Goal: Task Accomplishment & Management: Use online tool/utility

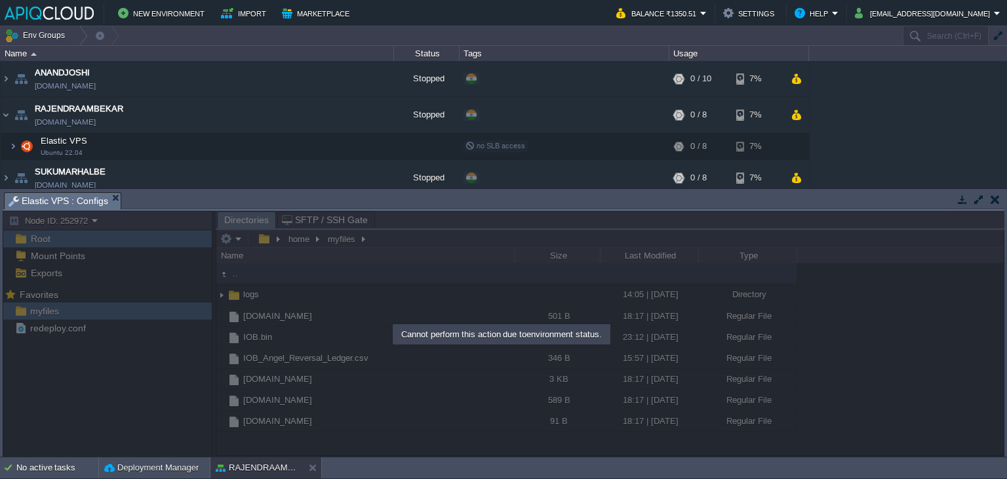
click at [996, 199] on button "button" at bounding box center [995, 199] width 9 height 12
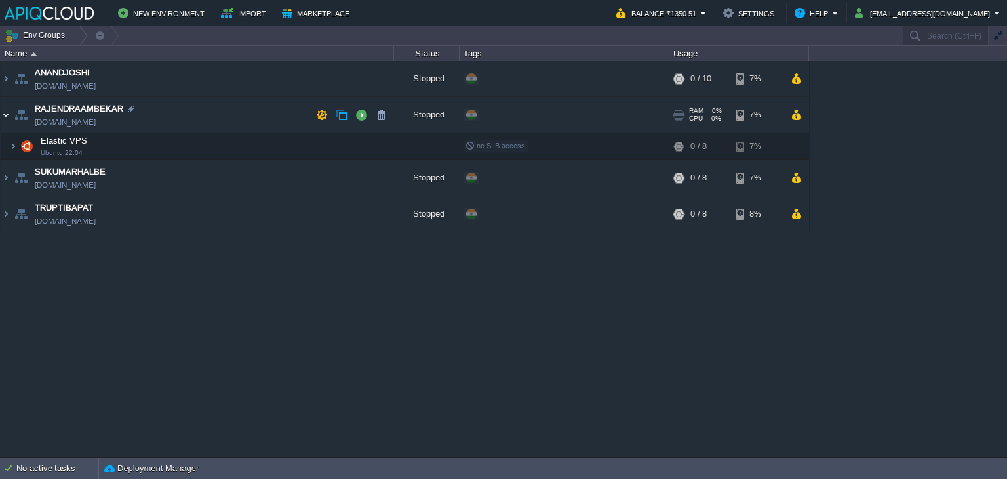
click at [1, 113] on img at bounding box center [6, 114] width 10 height 35
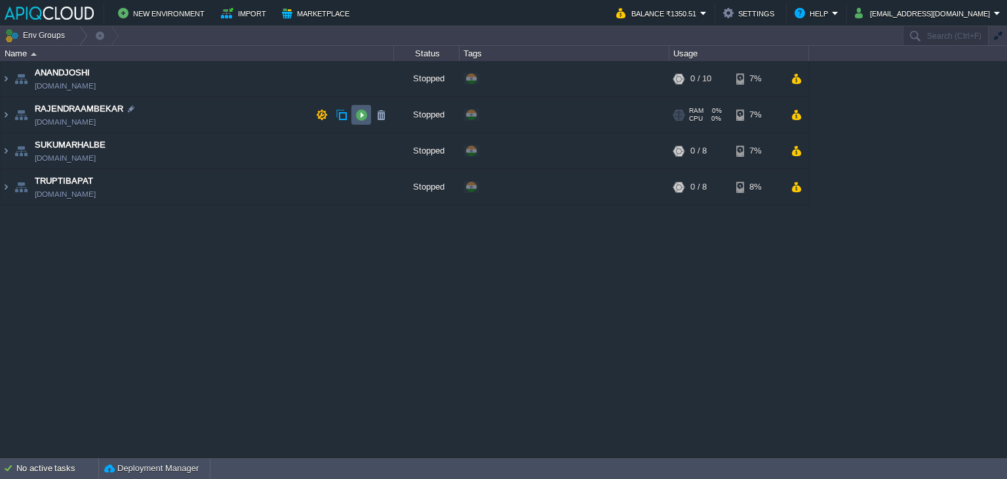
click at [363, 111] on button "button" at bounding box center [361, 115] width 12 height 12
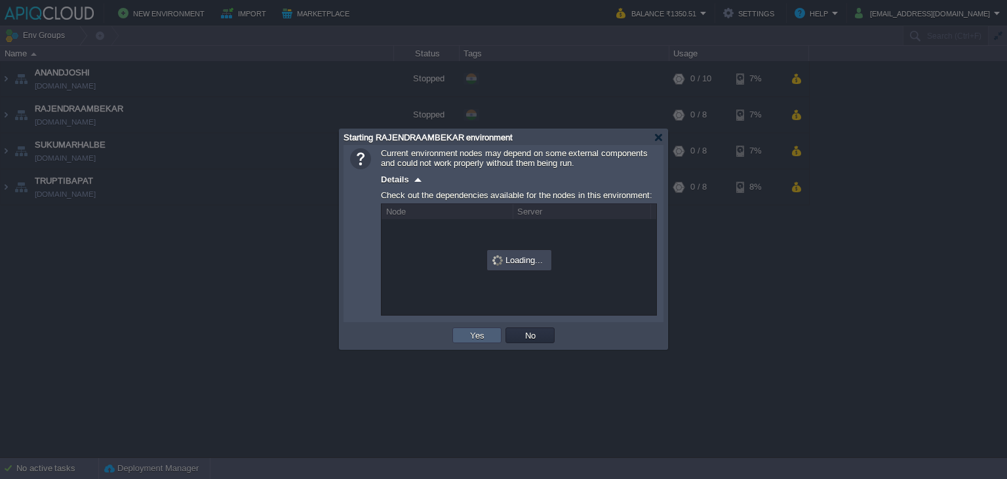
click at [477, 329] on td "Yes" at bounding box center [477, 335] width 49 height 16
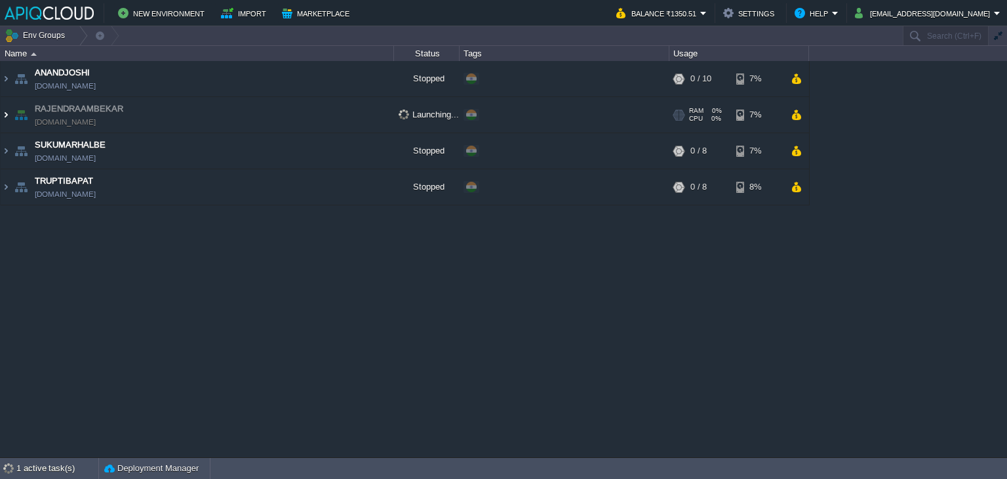
click at [6, 121] on img at bounding box center [6, 114] width 10 height 35
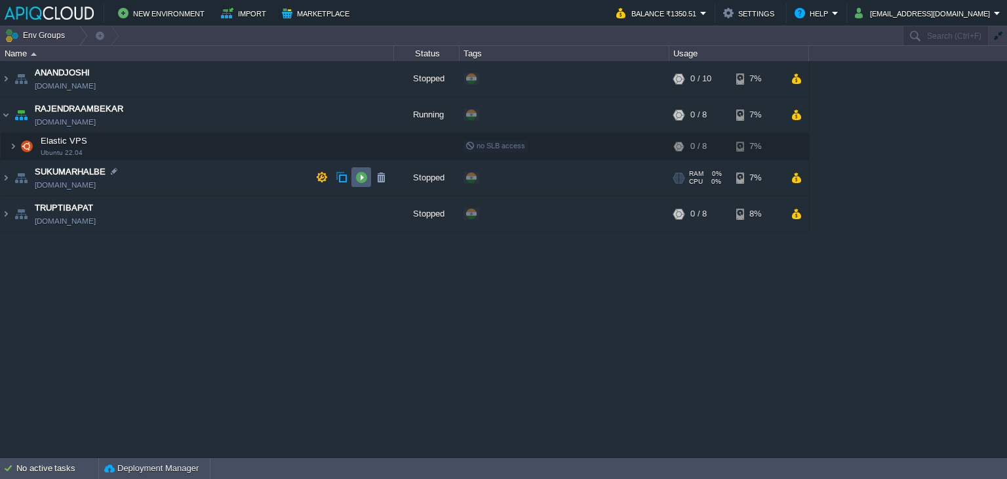
click at [363, 178] on button "button" at bounding box center [361, 177] width 12 height 12
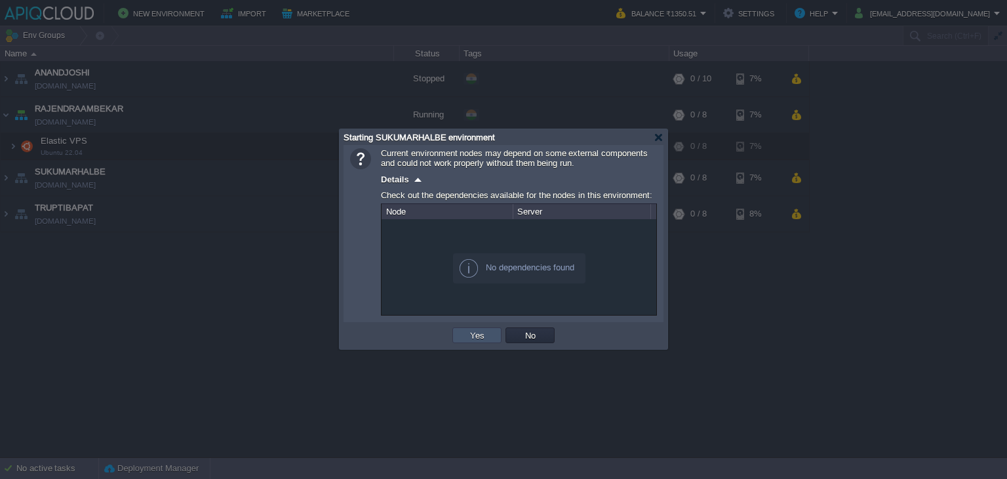
click at [467, 334] on button "Yes" at bounding box center [477, 335] width 22 height 12
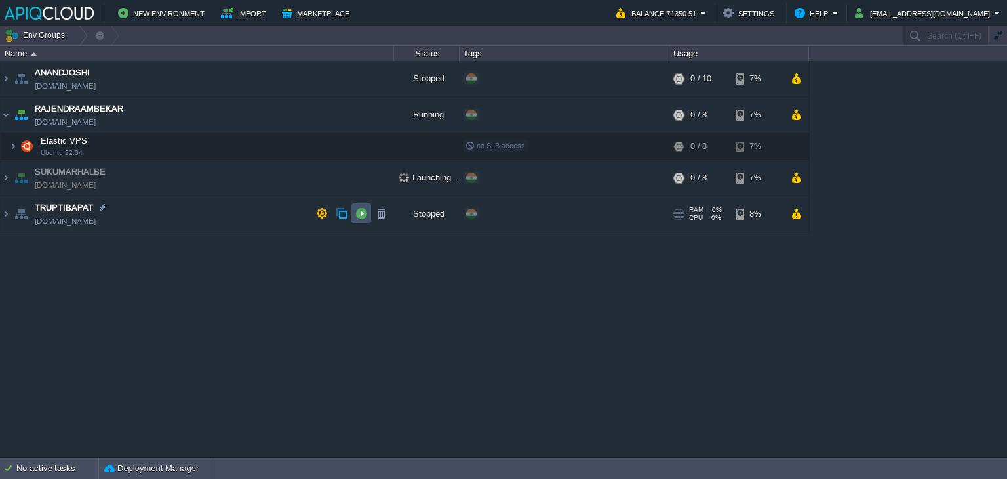
click at [363, 216] on button "button" at bounding box center [361, 213] width 12 height 12
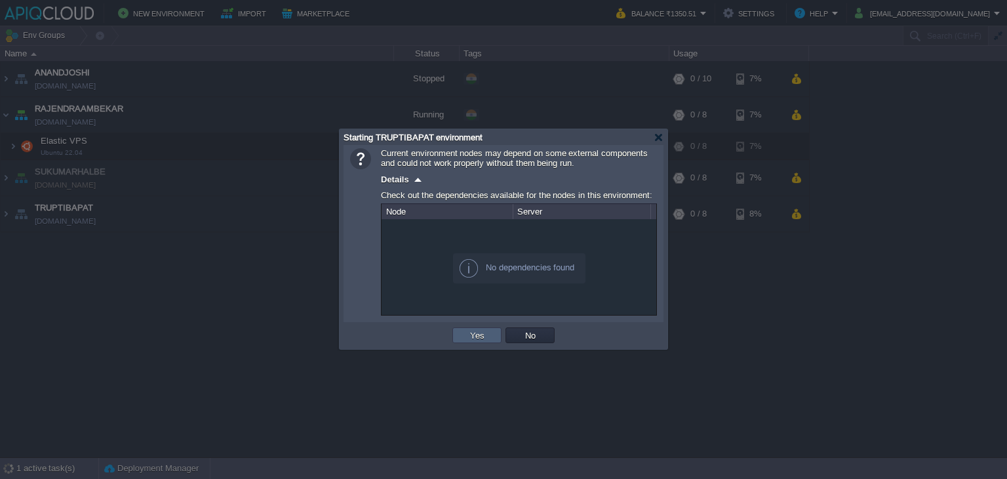
click at [481, 336] on button "Yes" at bounding box center [477, 335] width 22 height 12
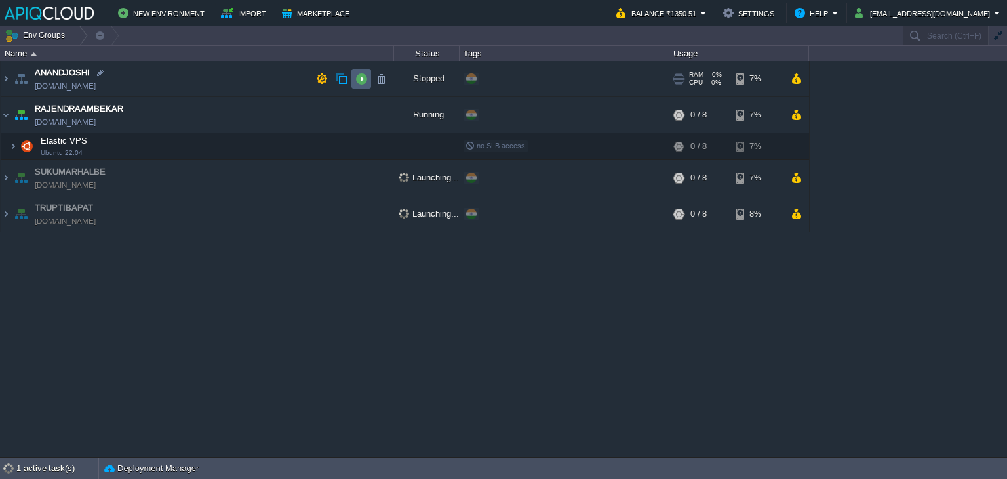
click at [359, 79] on button "button" at bounding box center [361, 79] width 12 height 12
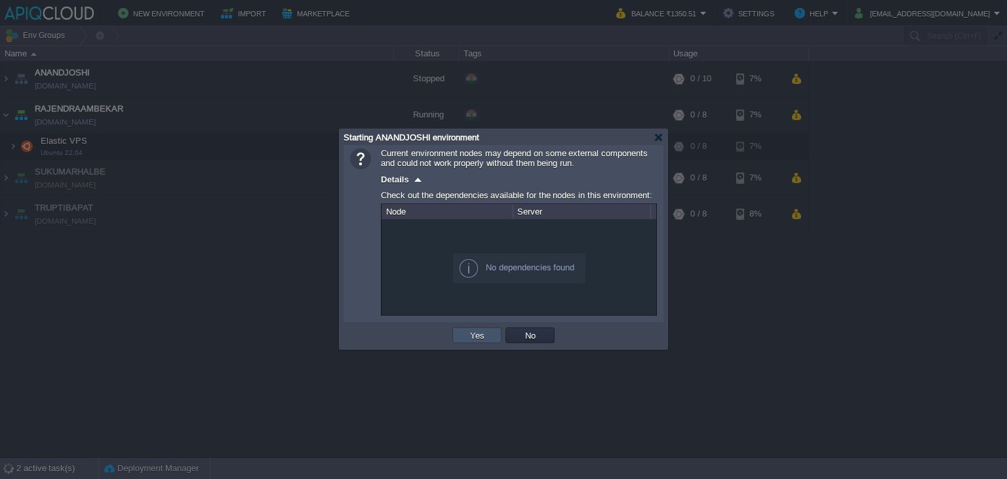
click at [470, 334] on button "Yes" at bounding box center [477, 335] width 22 height 12
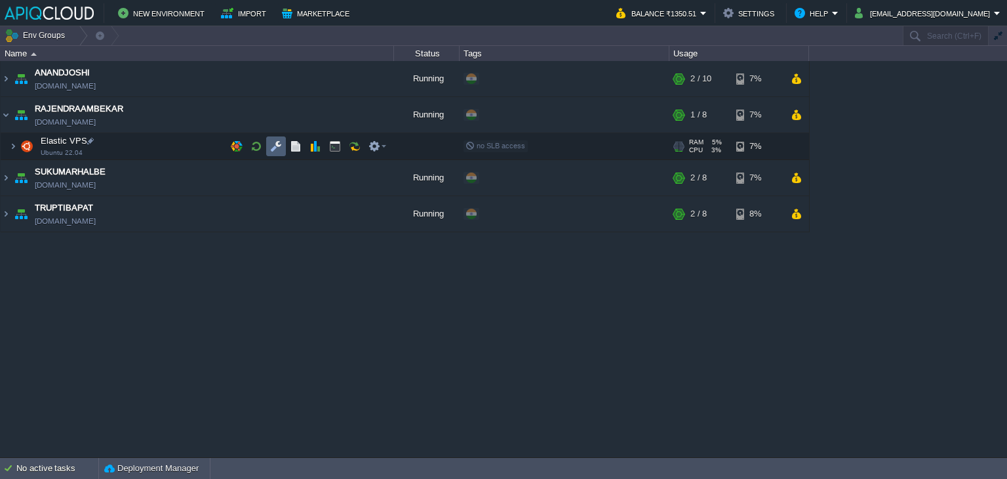
click at [269, 146] on td at bounding box center [276, 146] width 20 height 20
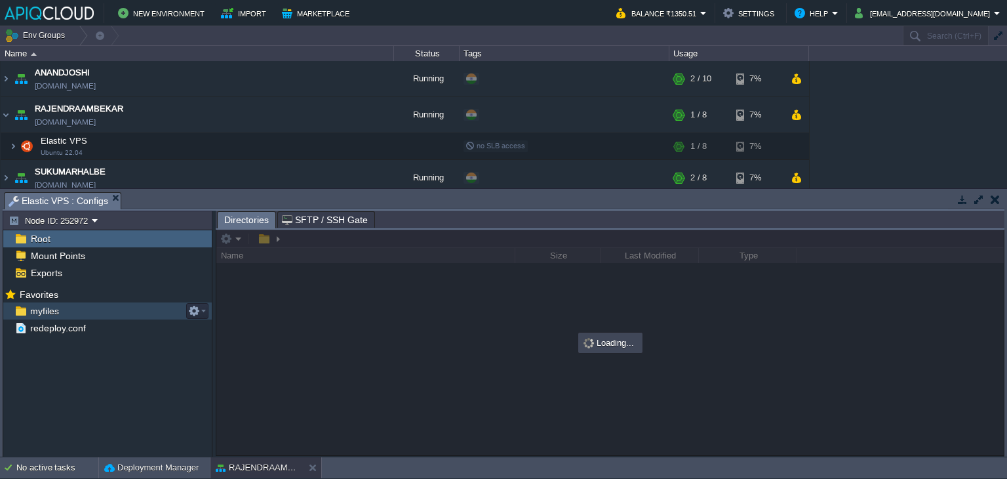
drag, startPoint x: 26, startPoint y: 319, endPoint x: 35, endPoint y: 310, distance: 13.0
click at [35, 310] on span "myfiles" at bounding box center [44, 311] width 33 height 12
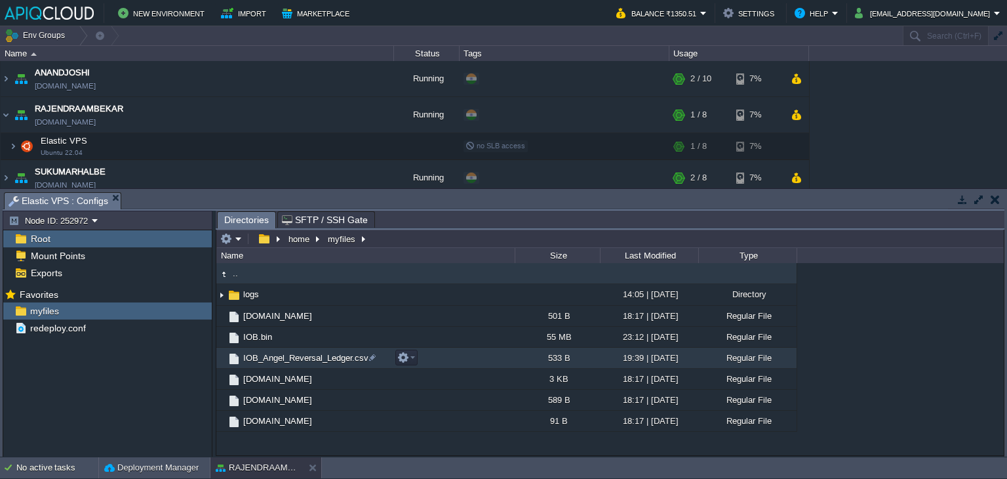
click at [294, 357] on span "IOB_Angel_Reversal_Ledger.csv" at bounding box center [305, 357] width 129 height 11
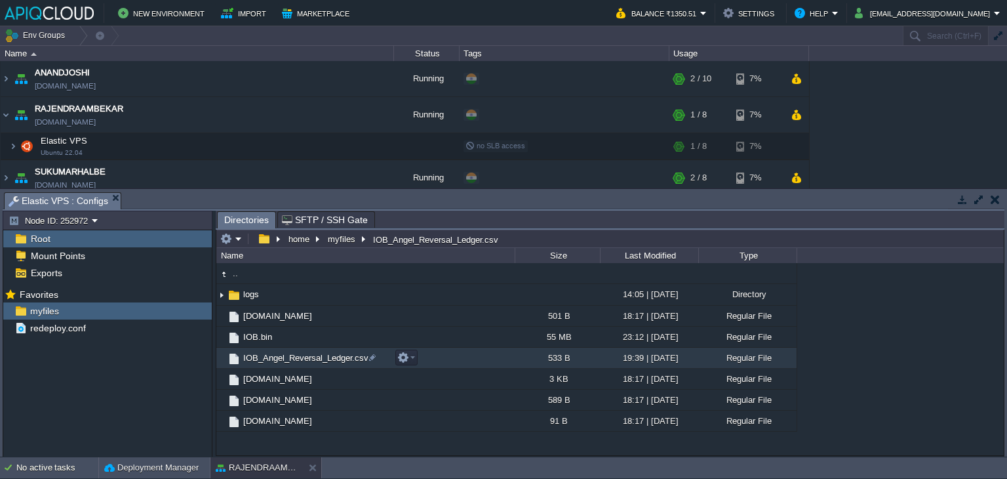
click at [294, 357] on span "IOB_Angel_Reversal_Ledger.csv" at bounding box center [305, 357] width 129 height 11
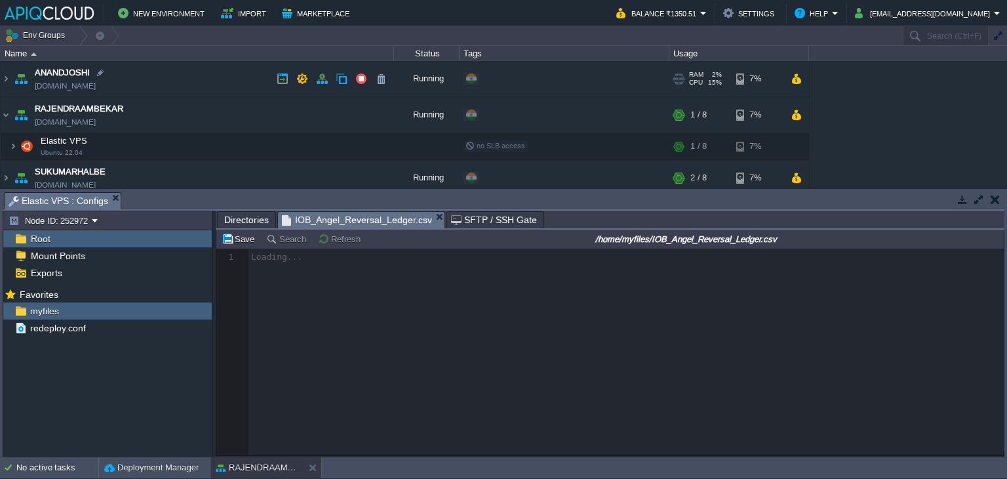
click at [244, 77] on td "ANANDJOSHI [DOMAIN_NAME]" at bounding box center [198, 79] width 394 height 36
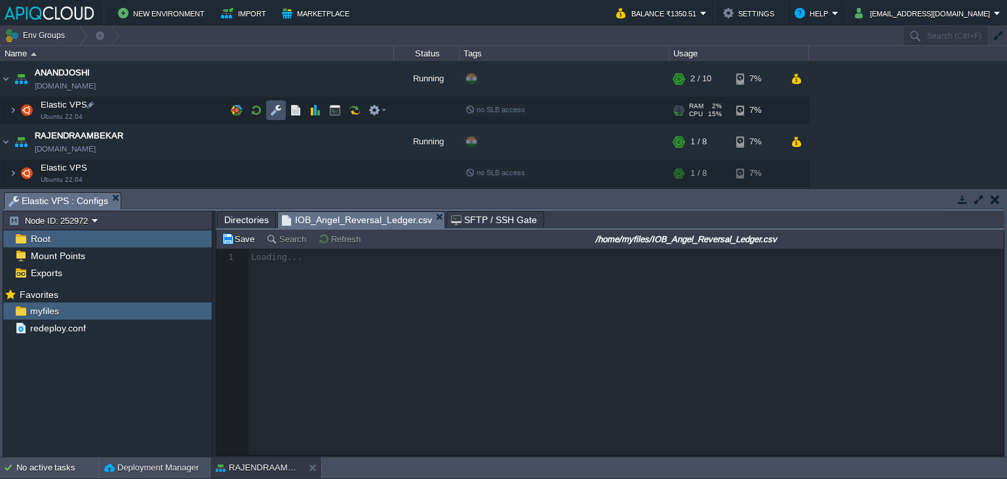
click at [273, 110] on button "button" at bounding box center [276, 110] width 12 height 12
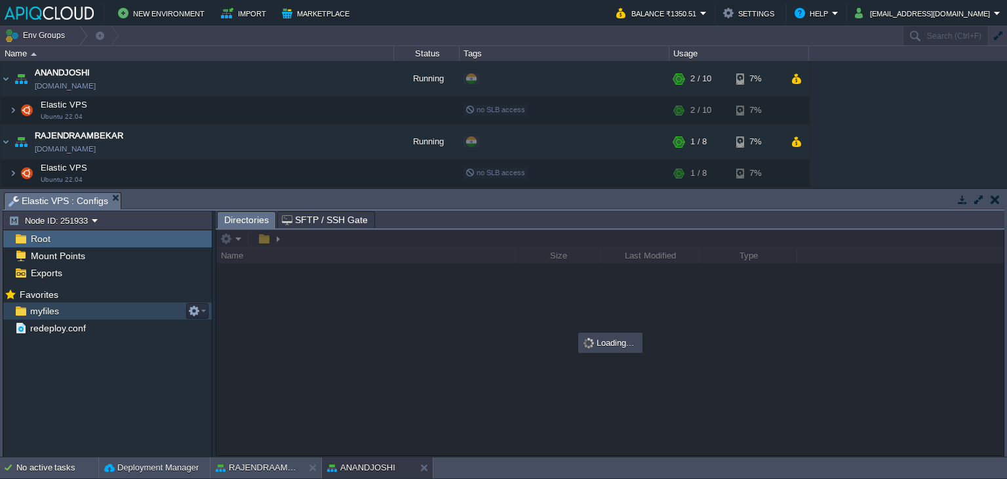
click at [49, 313] on span "myfiles" at bounding box center [44, 311] width 33 height 12
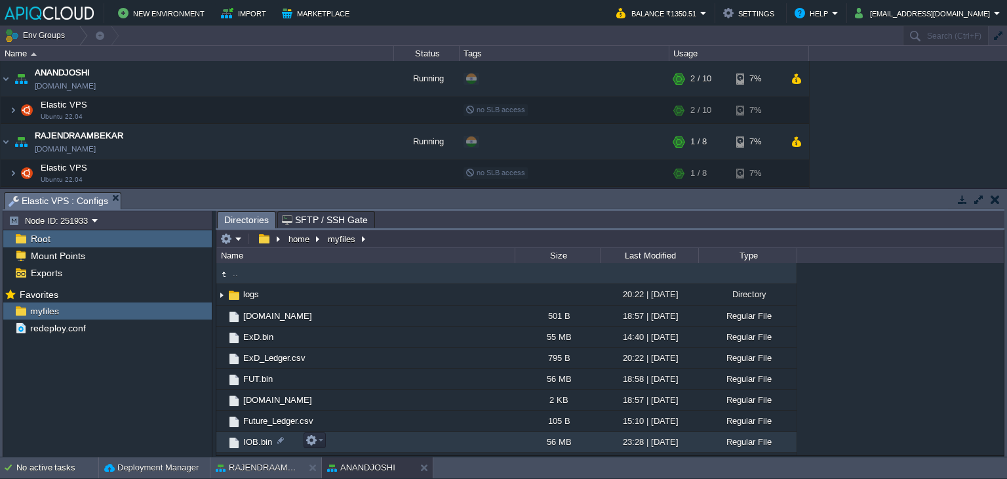
scroll to position [66, 0]
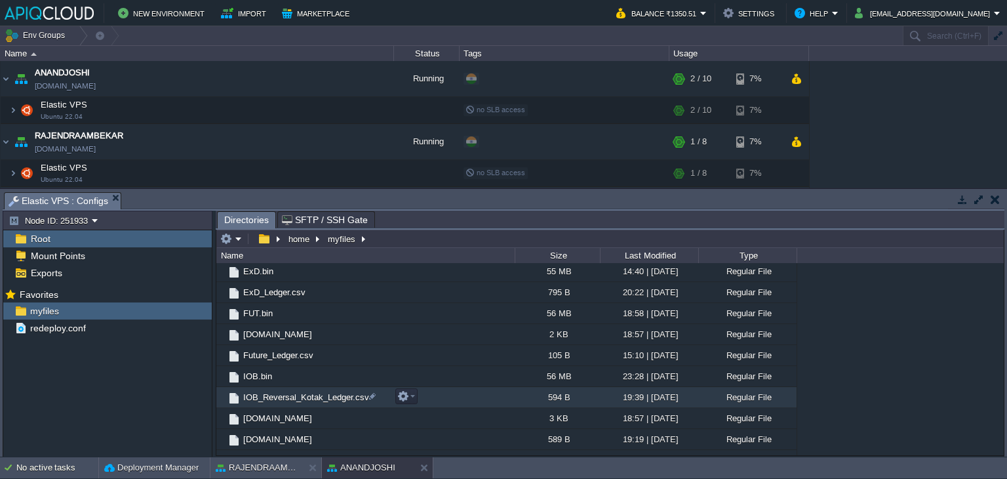
click at [303, 394] on span "IOB_Reversal_Kotak_Ledger.csv" at bounding box center [306, 397] width 130 height 11
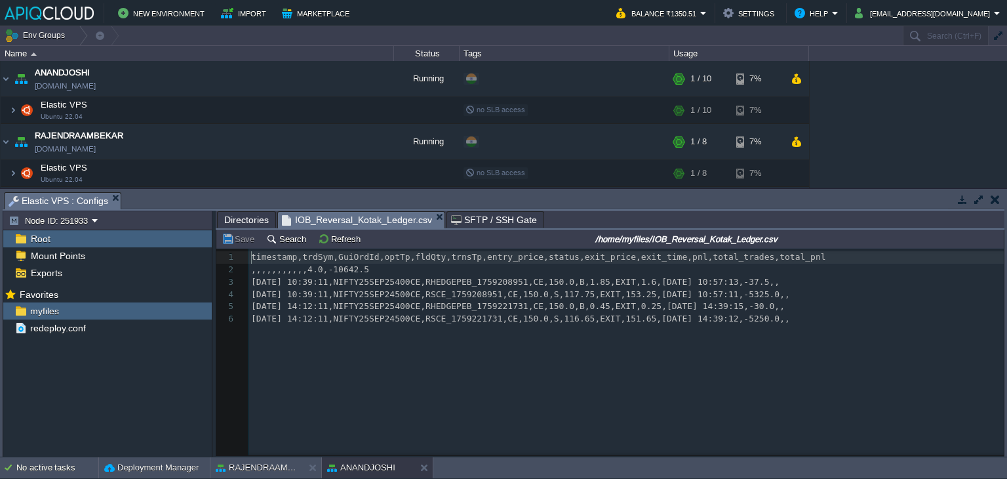
scroll to position [4, 0]
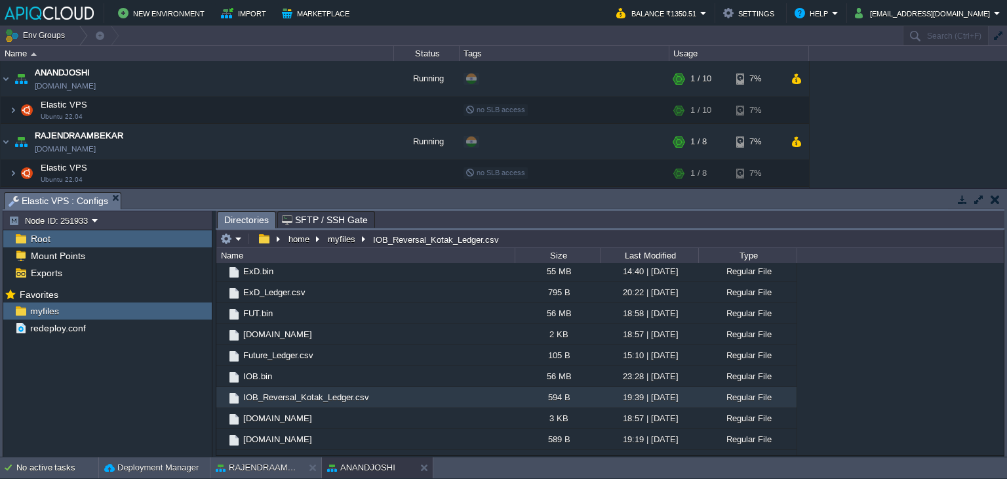
click at [998, 198] on button "button" at bounding box center [995, 199] width 9 height 12
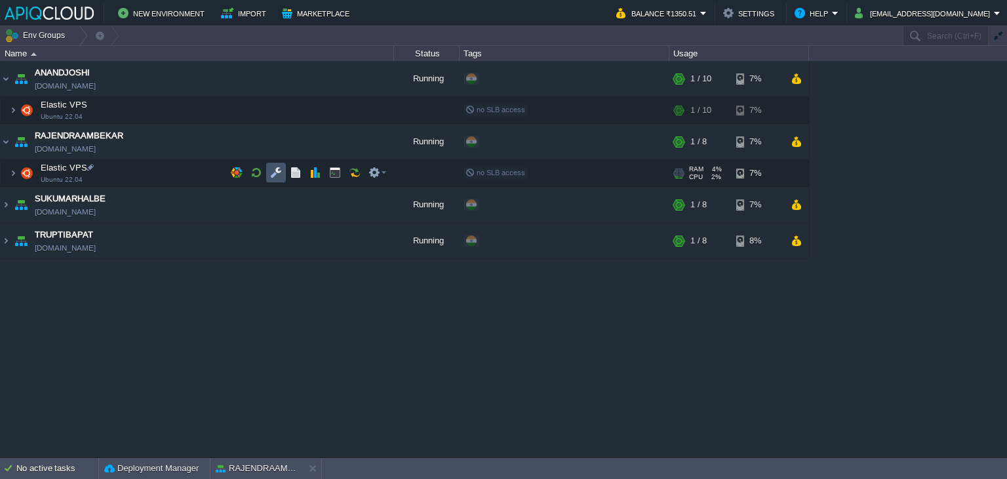
click at [274, 171] on button "button" at bounding box center [276, 173] width 12 height 12
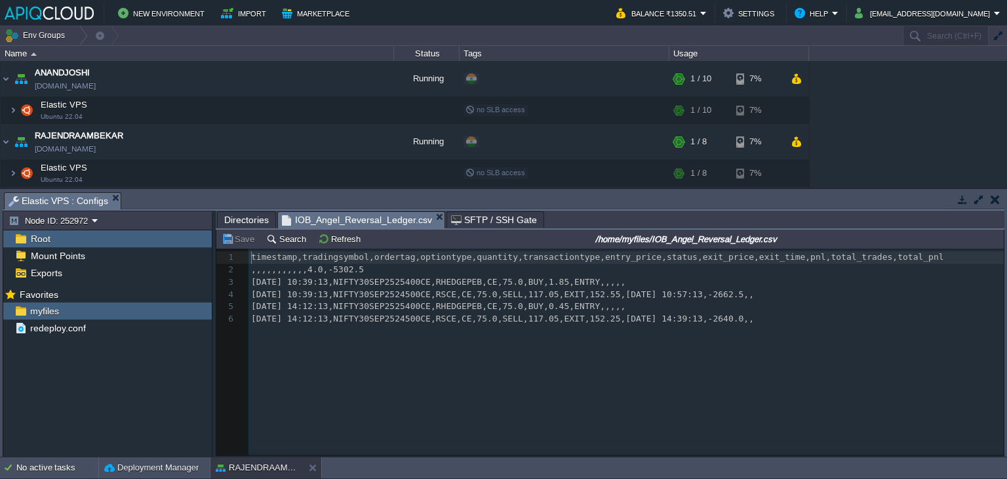
click at [998, 199] on button "button" at bounding box center [995, 199] width 9 height 12
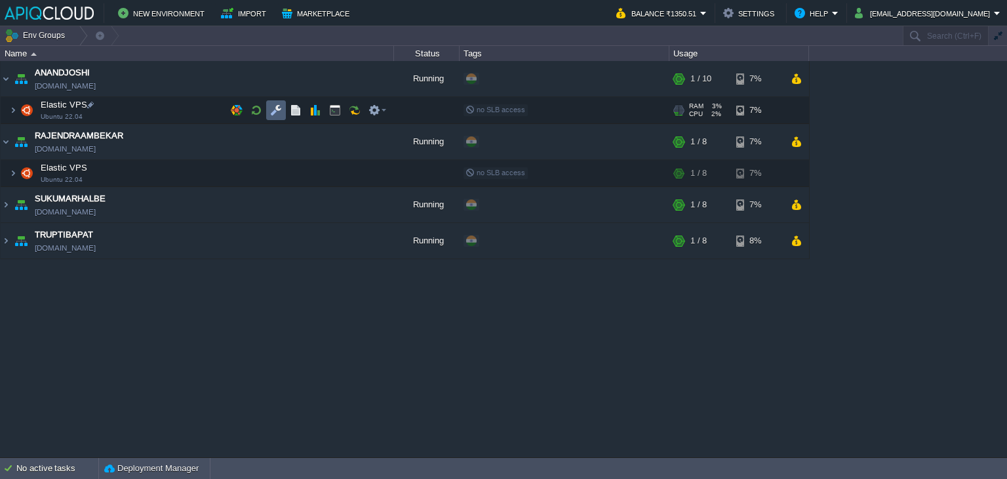
click at [274, 108] on button "button" at bounding box center [276, 110] width 12 height 12
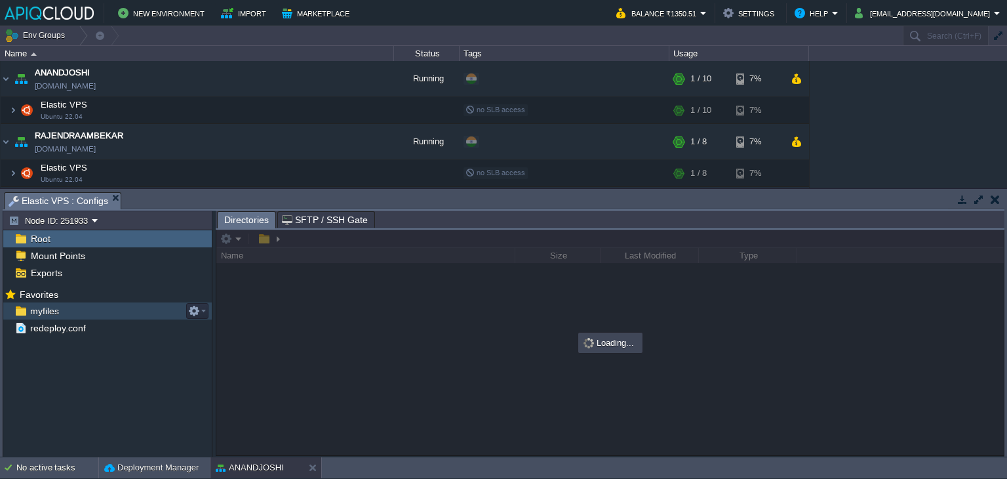
click at [54, 314] on span "myfiles" at bounding box center [44, 311] width 33 height 12
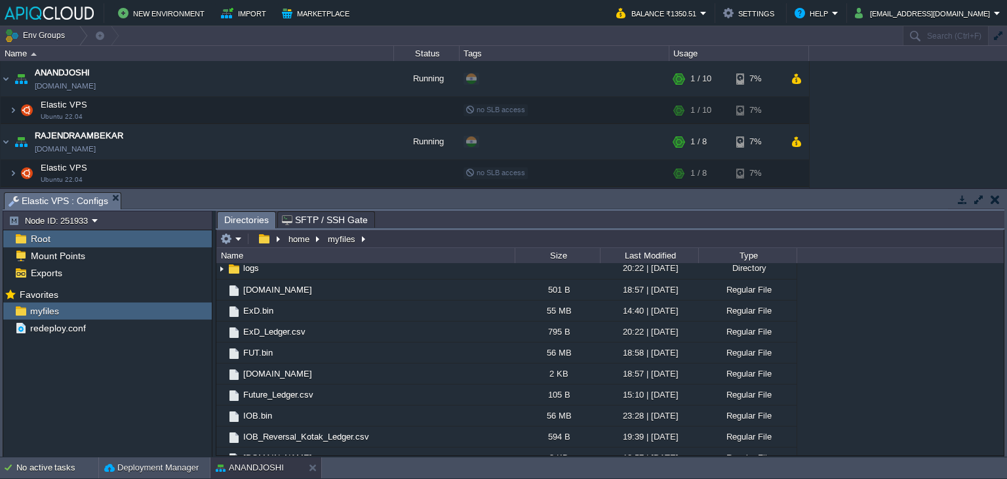
scroll to position [66, 0]
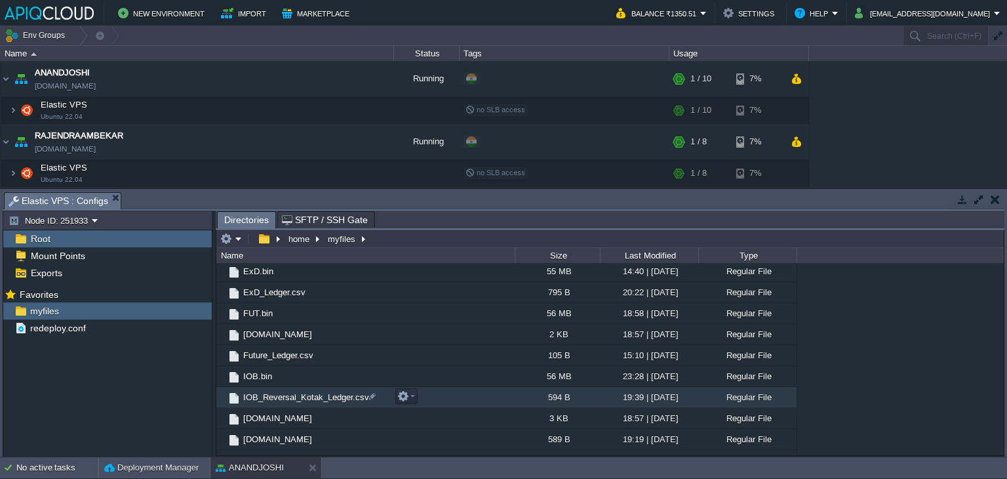
click at [291, 397] on span "IOB_Reversal_Kotak_Ledger.csv" at bounding box center [306, 397] width 130 height 11
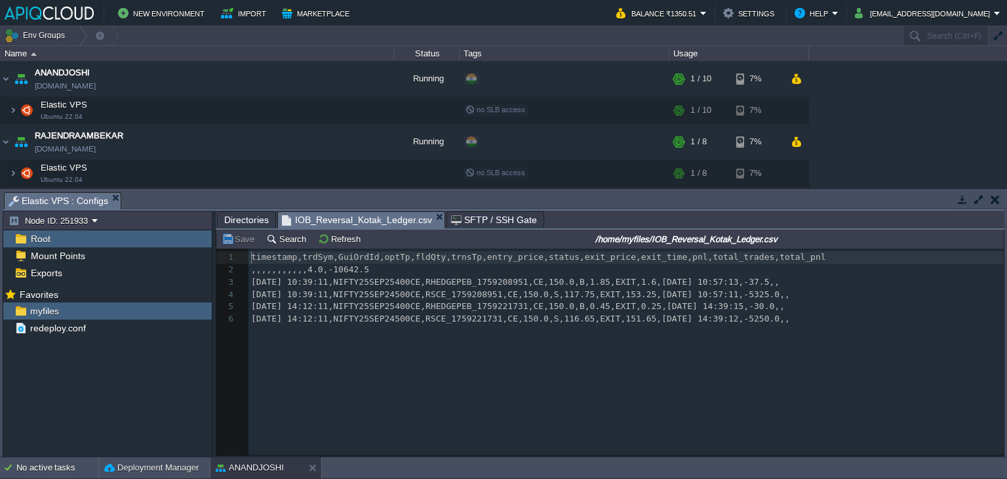
scroll to position [4, 0]
click at [996, 200] on button "button" at bounding box center [995, 199] width 9 height 12
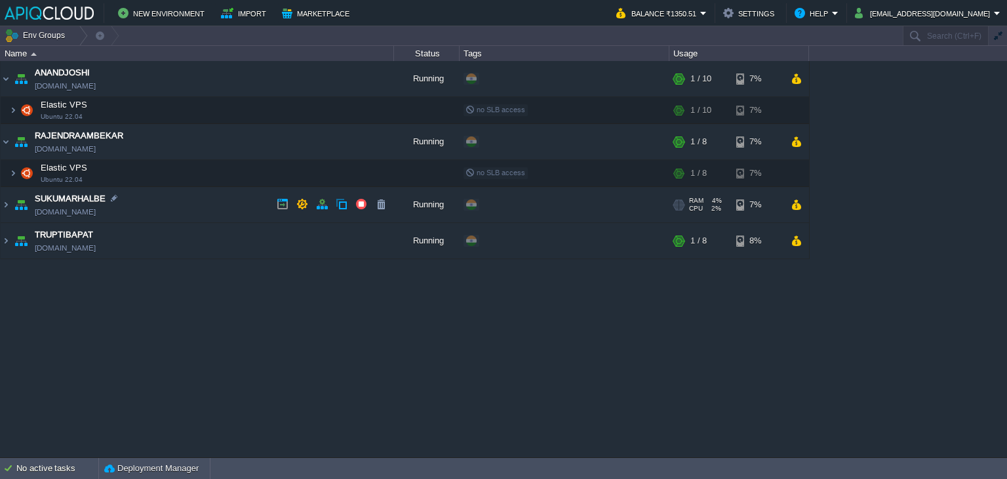
click at [241, 204] on td "SUKUMARHALBE [DOMAIN_NAME]" at bounding box center [198, 205] width 394 height 36
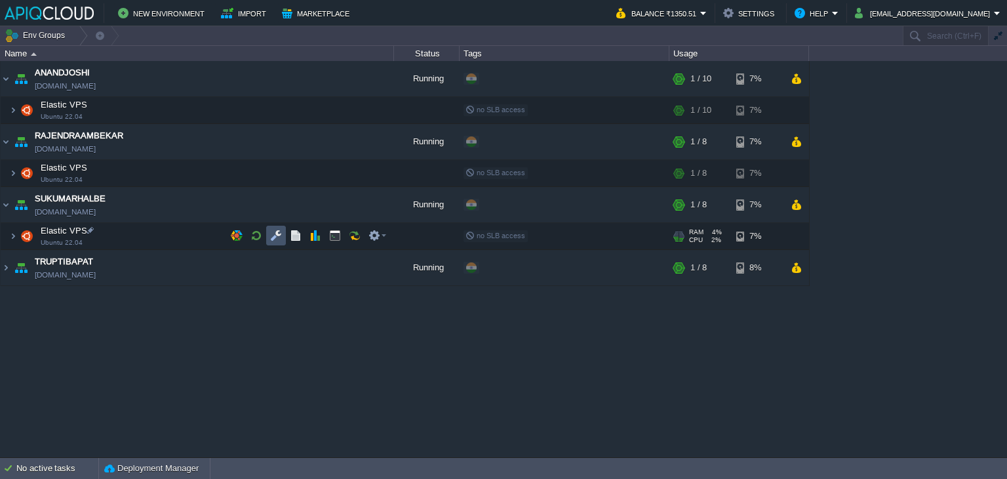
click at [275, 235] on button "button" at bounding box center [276, 236] width 12 height 12
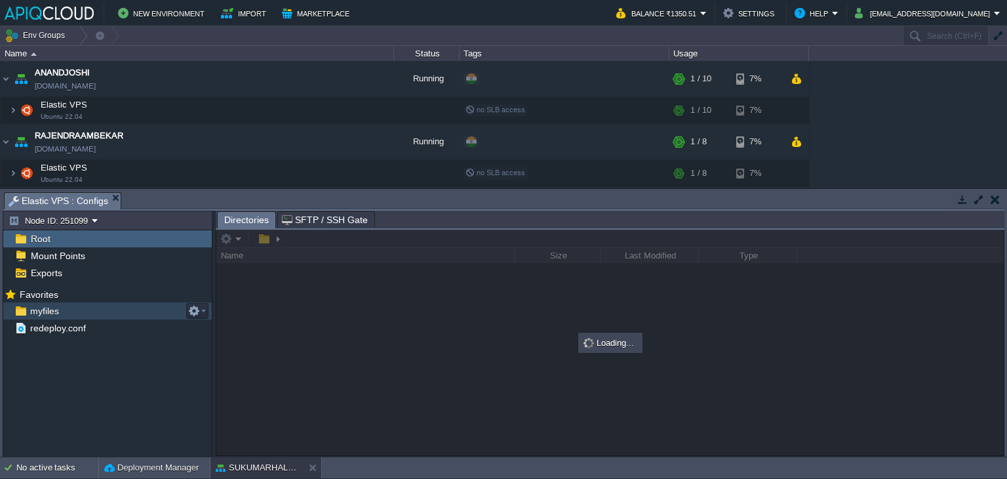
drag, startPoint x: 23, startPoint y: 308, endPoint x: 33, endPoint y: 307, distance: 9.9
click at [33, 307] on span "myfiles" at bounding box center [44, 311] width 33 height 12
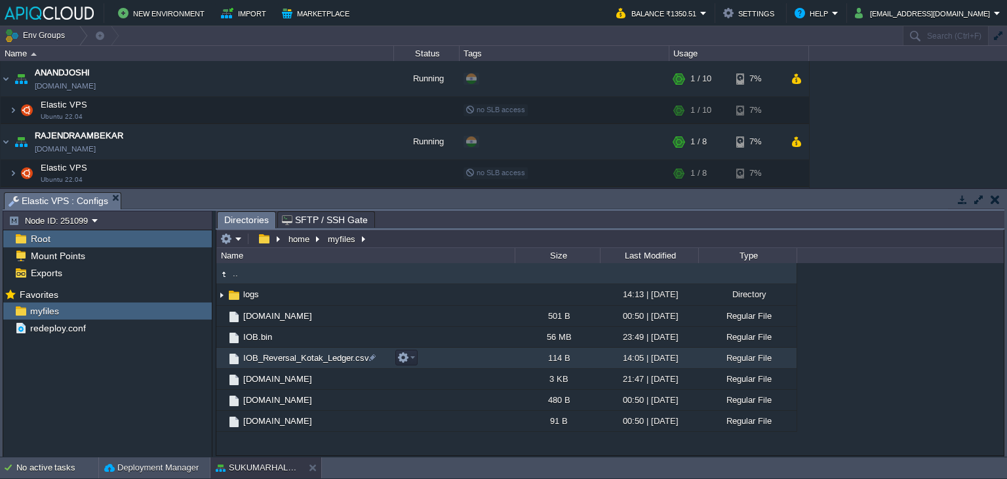
click at [298, 363] on span "IOB_Reversal_Kotak_Ledger.csv" at bounding box center [306, 357] width 130 height 11
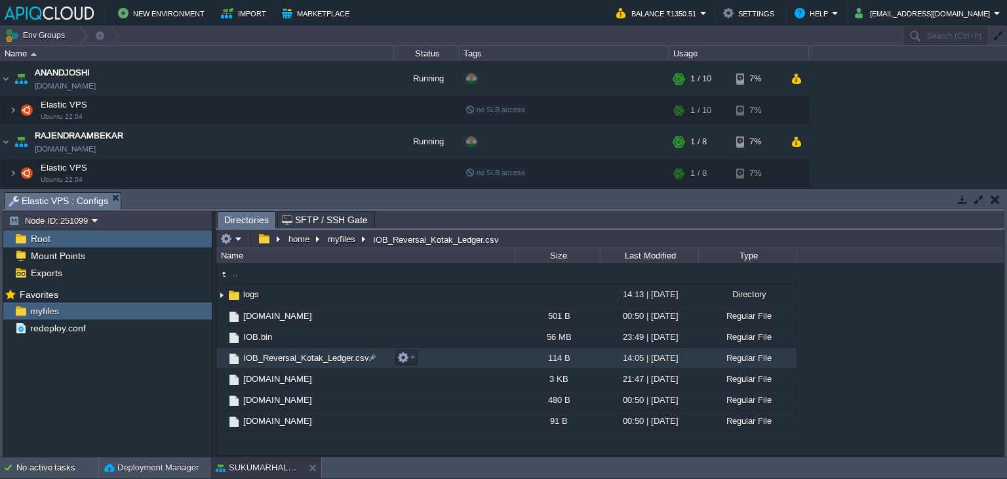
click at [300, 363] on span "IOB_Reversal_Kotak_Ledger.csv" at bounding box center [306, 357] width 130 height 11
click at [285, 357] on span "IOB_Reversal_Kotak_Ledger.csv" at bounding box center [306, 357] width 130 height 11
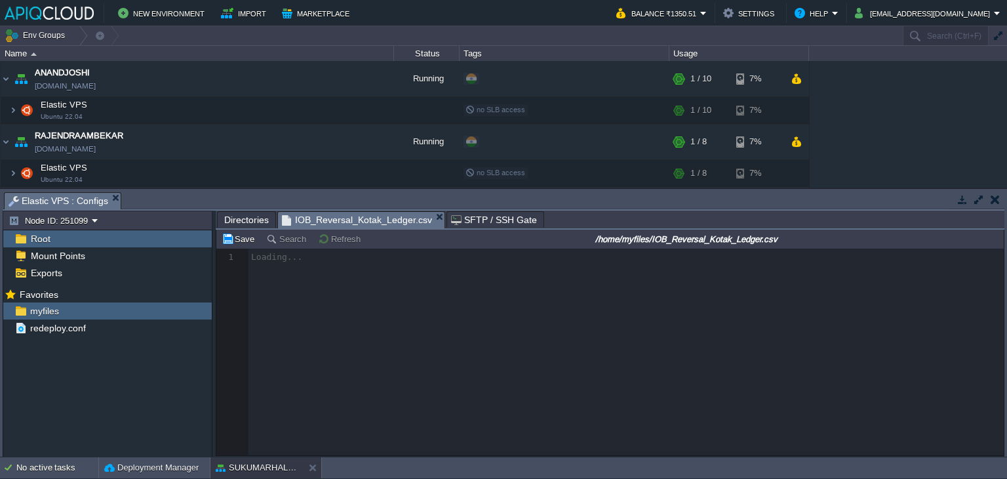
click at [236, 220] on span "Directories" at bounding box center [246, 220] width 45 height 16
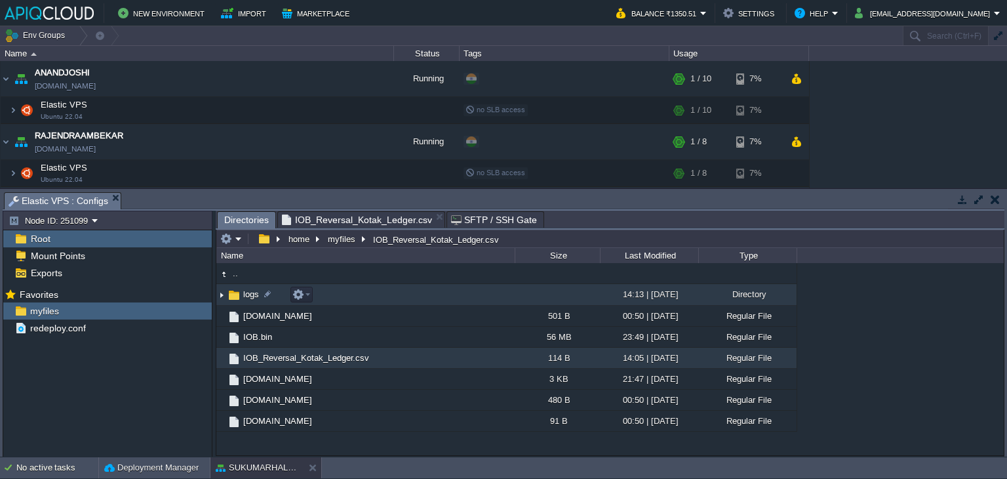
click at [222, 296] on img at bounding box center [221, 295] width 10 height 20
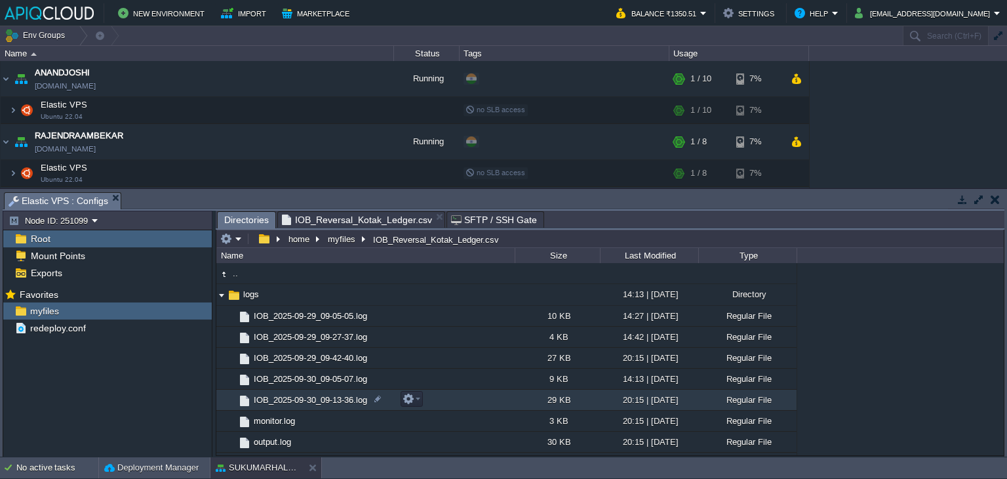
click at [331, 399] on span "IOB_2025-09-30_09-13-36.log" at bounding box center [310, 399] width 117 height 11
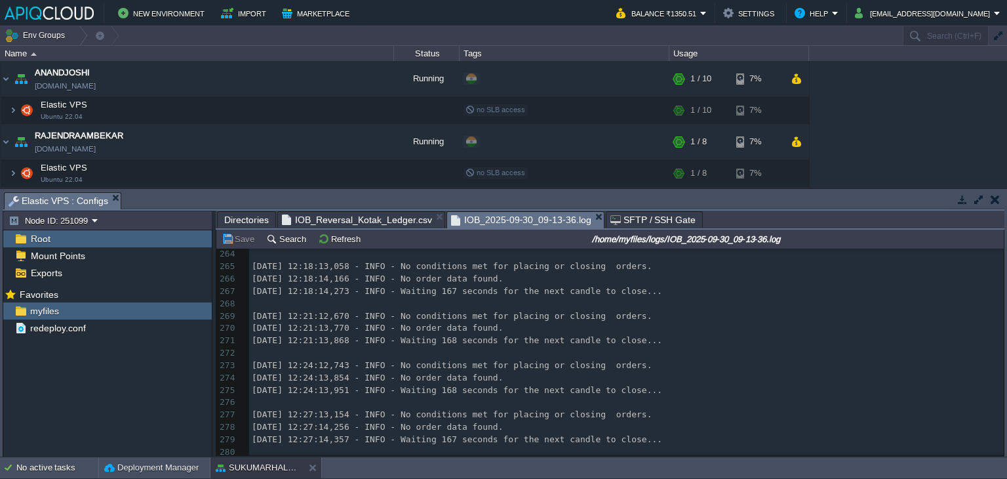
scroll to position [0, 0]
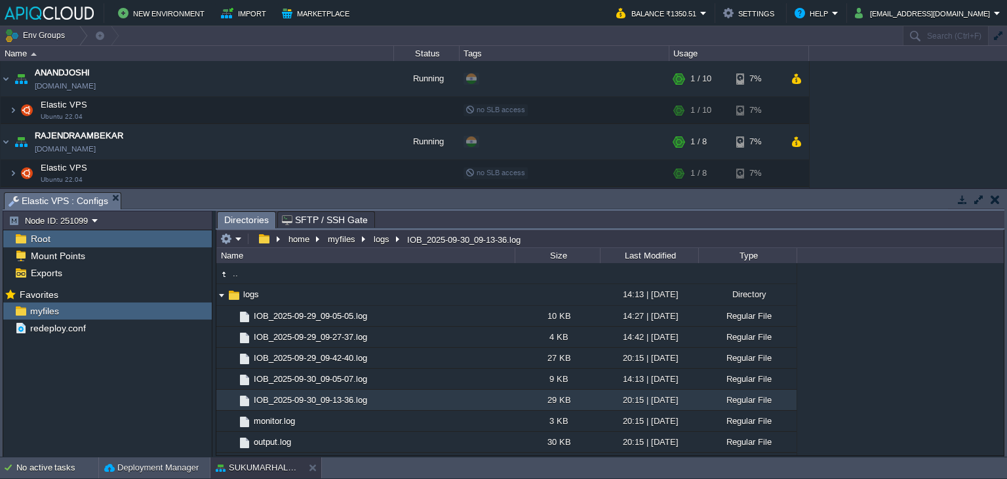
click at [998, 192] on td at bounding box center [995, 200] width 16 height 16
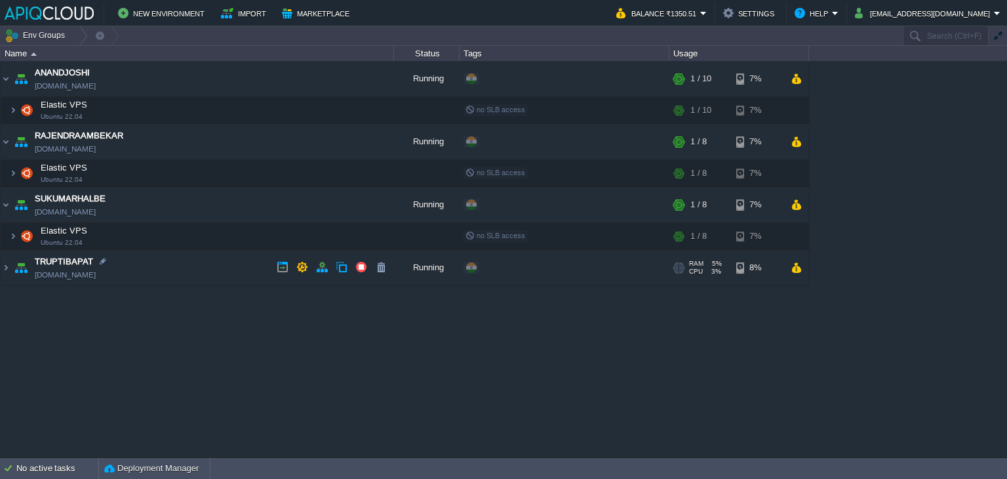
click at [245, 267] on td "TRUPTIBAPAT [DOMAIN_NAME]" at bounding box center [198, 268] width 394 height 36
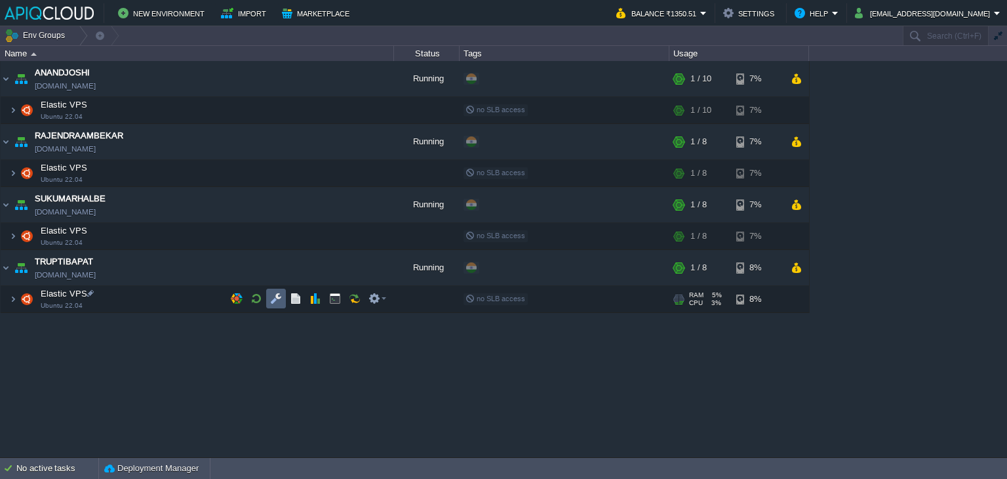
click at [278, 294] on button "button" at bounding box center [276, 299] width 12 height 12
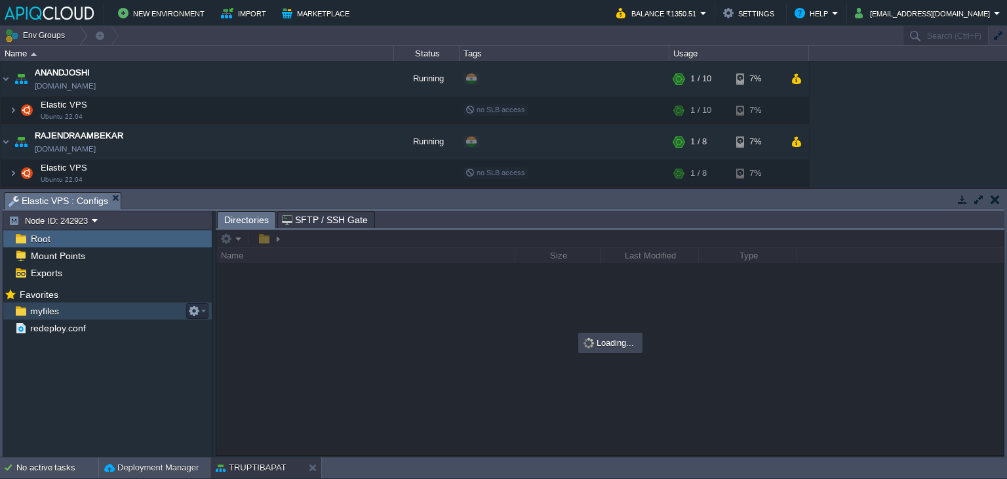
click at [41, 308] on span "myfiles" at bounding box center [44, 311] width 33 height 12
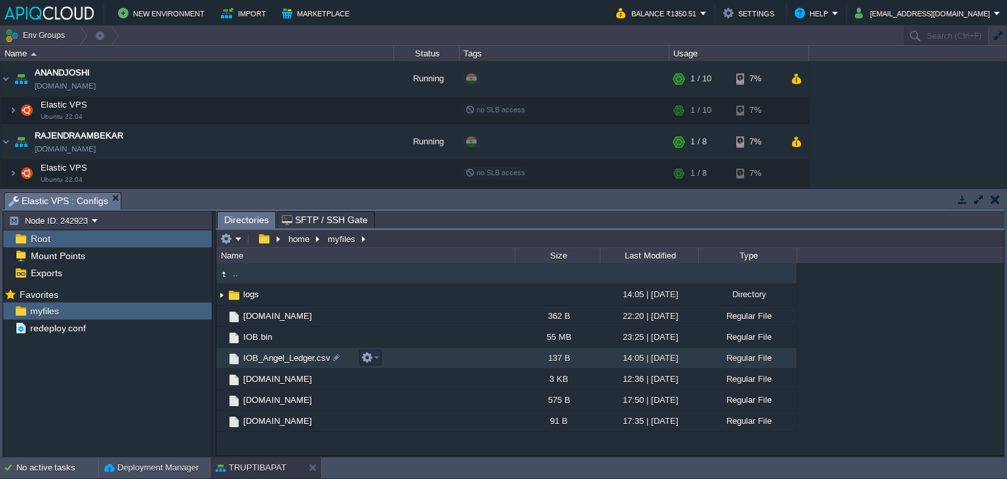
click at [285, 355] on span "IOB_Angel_Ledger.csv" at bounding box center [286, 357] width 91 height 11
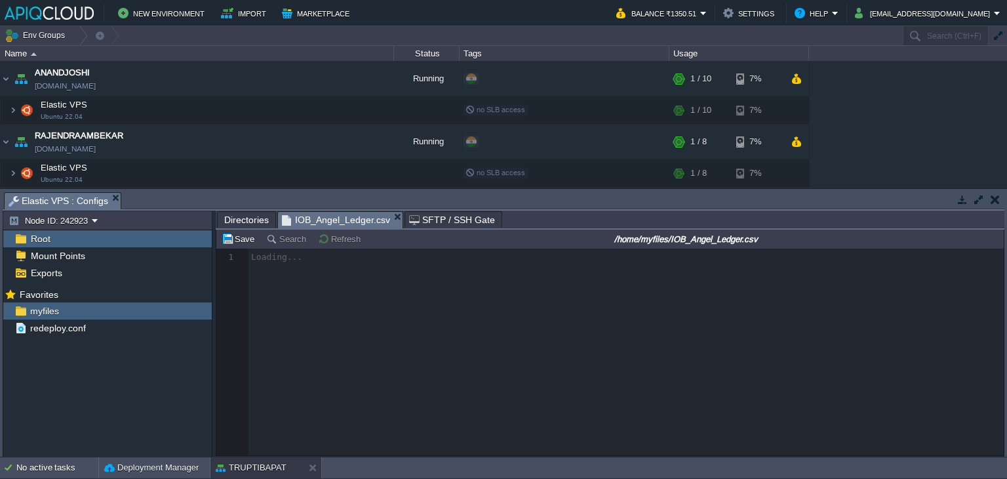
click at [260, 219] on span "Directories" at bounding box center [246, 220] width 45 height 16
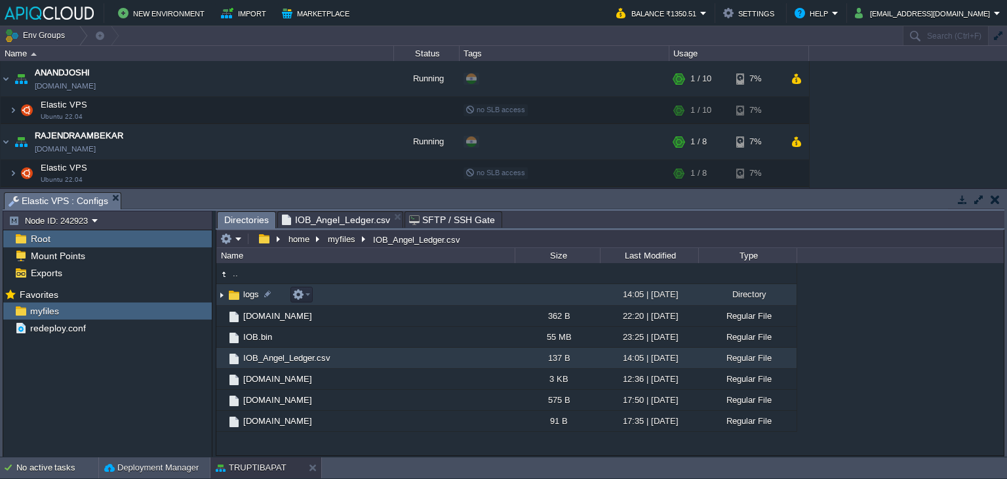
click at [220, 294] on img at bounding box center [221, 295] width 10 height 20
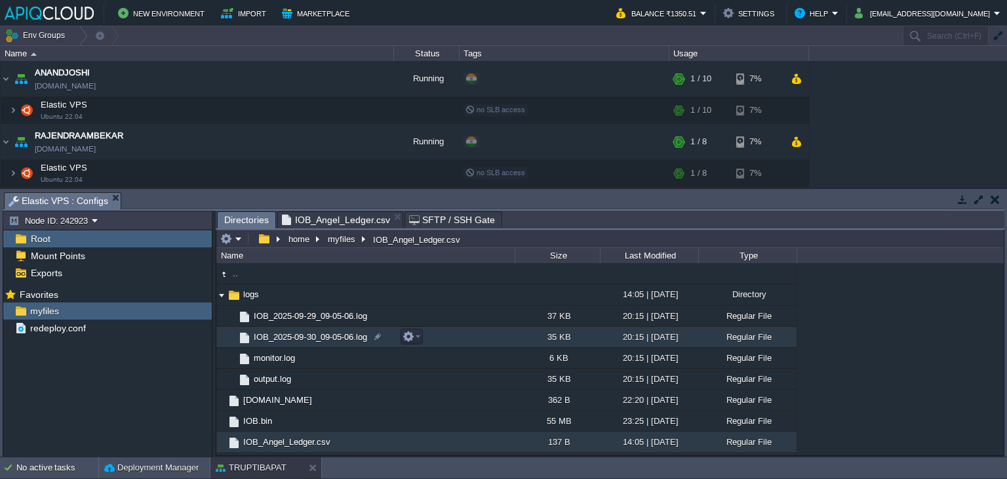
click at [302, 332] on span "IOB_2025-09-30_09-05-06.log" at bounding box center [310, 336] width 117 height 11
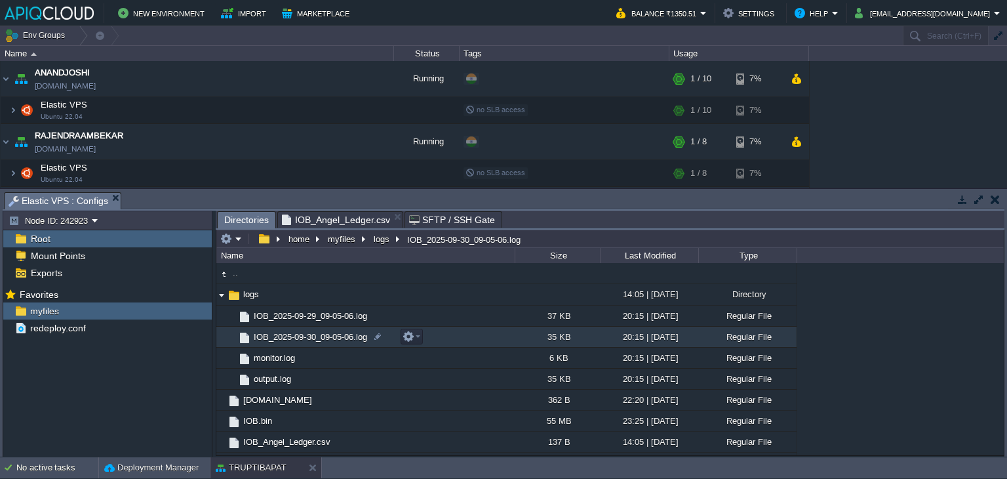
click at [302, 332] on span "IOB_2025-09-30_09-05-06.log" at bounding box center [310, 336] width 117 height 11
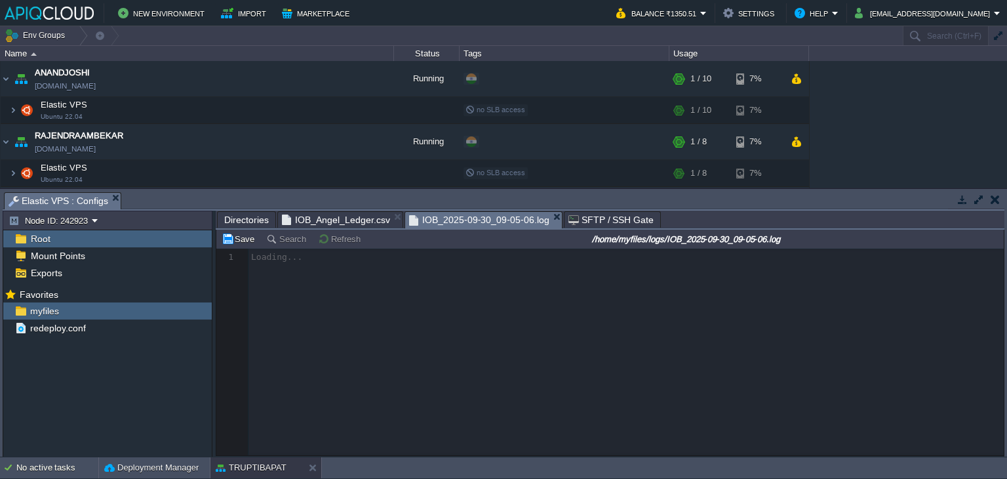
click at [315, 221] on span "IOB_Angel_Ledger.csv" at bounding box center [336, 220] width 108 height 16
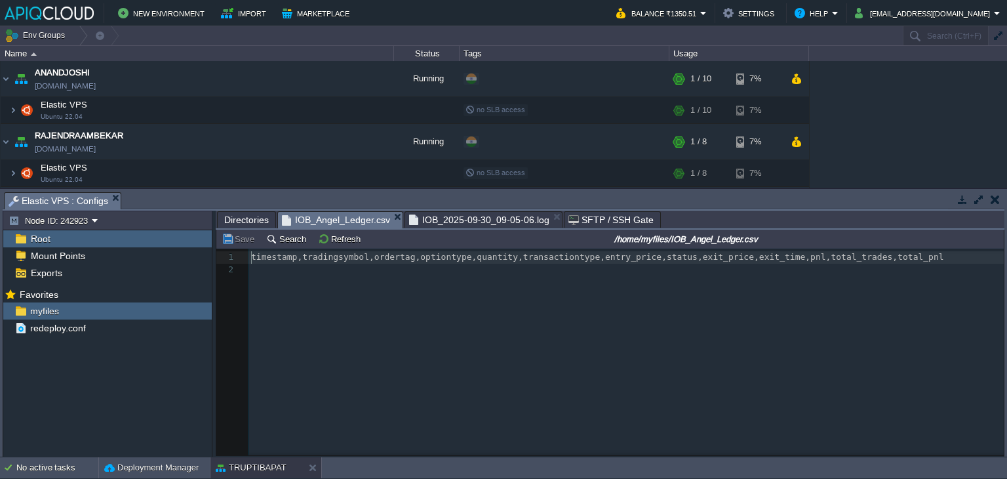
scroll to position [4, 0]
click at [236, 221] on span "Directories" at bounding box center [246, 220] width 45 height 16
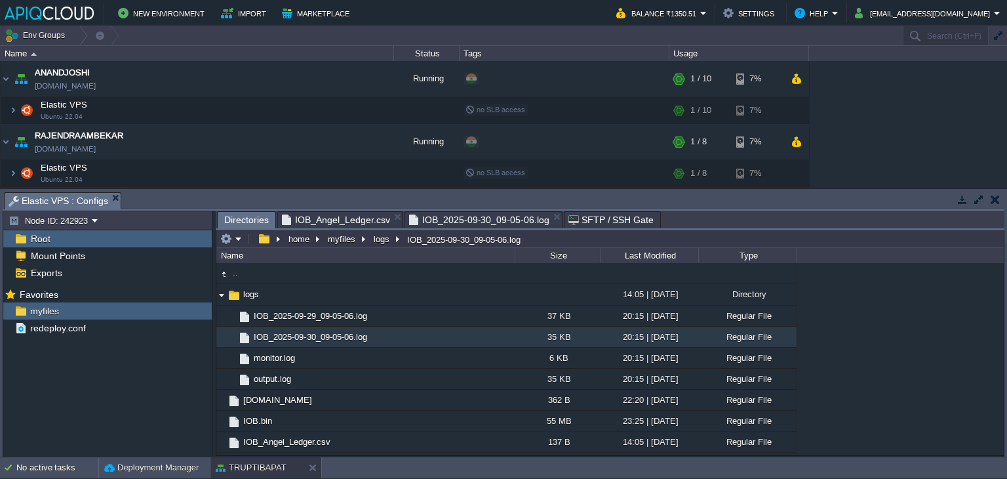
click at [464, 225] on span "IOB_2025-09-30_09-05-06.log" at bounding box center [479, 220] width 140 height 16
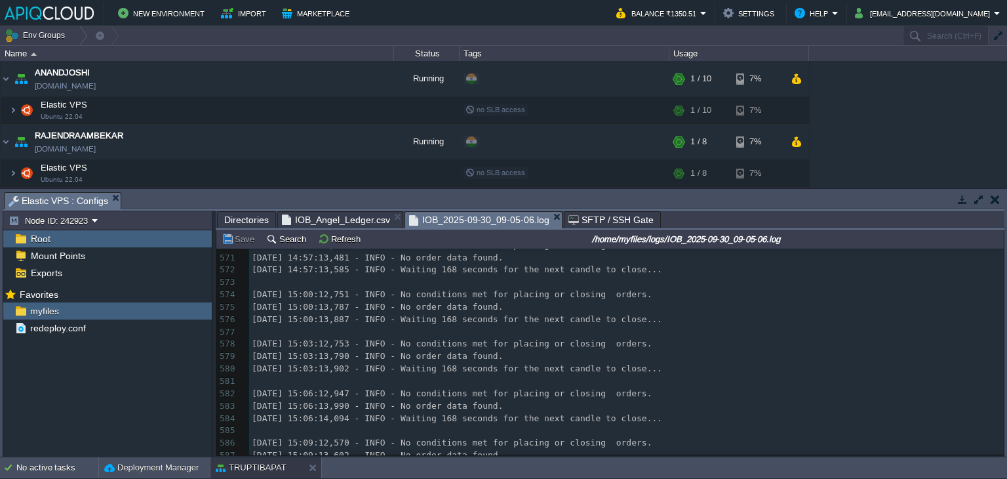
scroll to position [7155, 0]
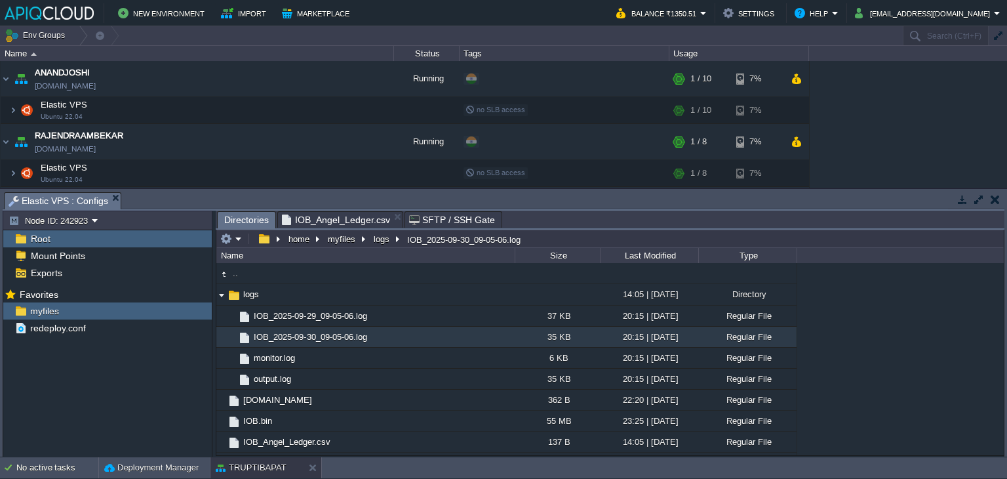
click at [358, 218] on span "IOB_Angel_Ledger.csv" at bounding box center [336, 220] width 108 height 16
click at [997, 200] on button "button" at bounding box center [995, 199] width 9 height 12
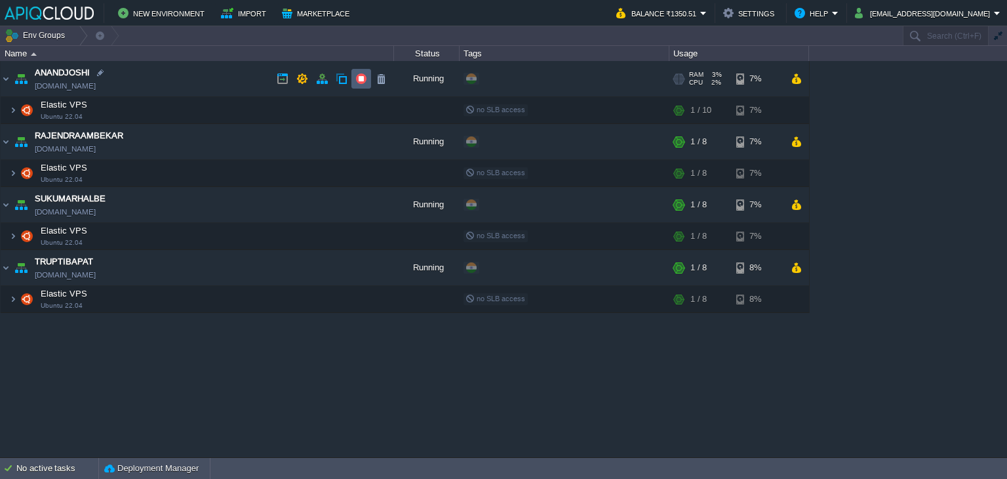
click at [365, 79] on button "button" at bounding box center [361, 79] width 12 height 12
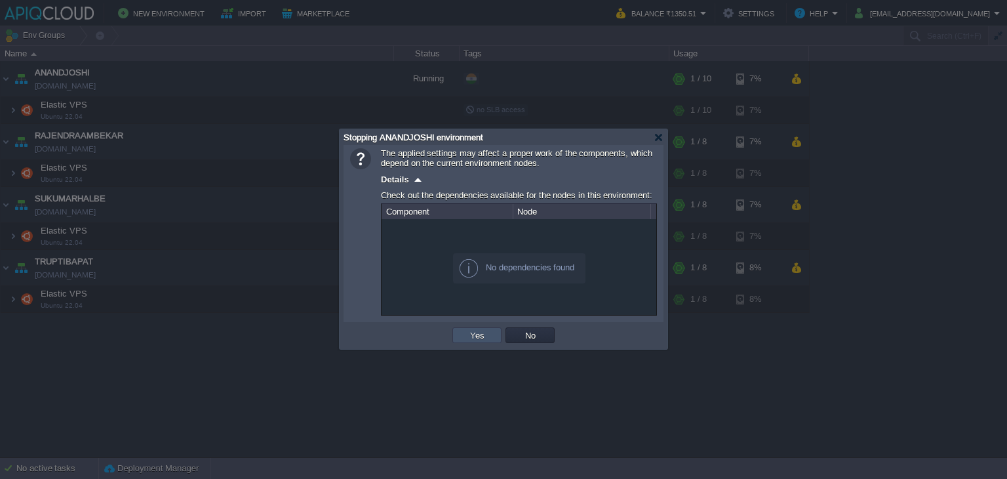
click at [466, 334] on button "Yes" at bounding box center [477, 335] width 22 height 12
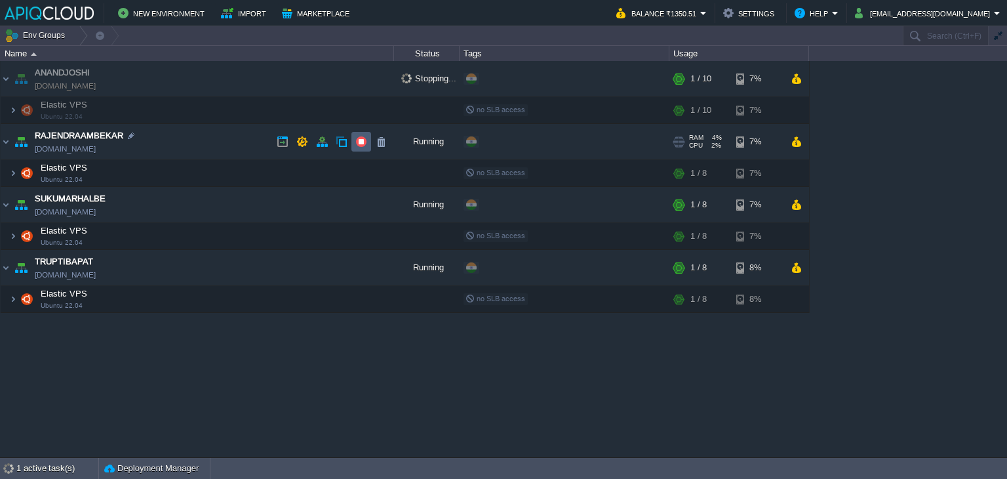
click at [363, 142] on button "button" at bounding box center [361, 142] width 12 height 12
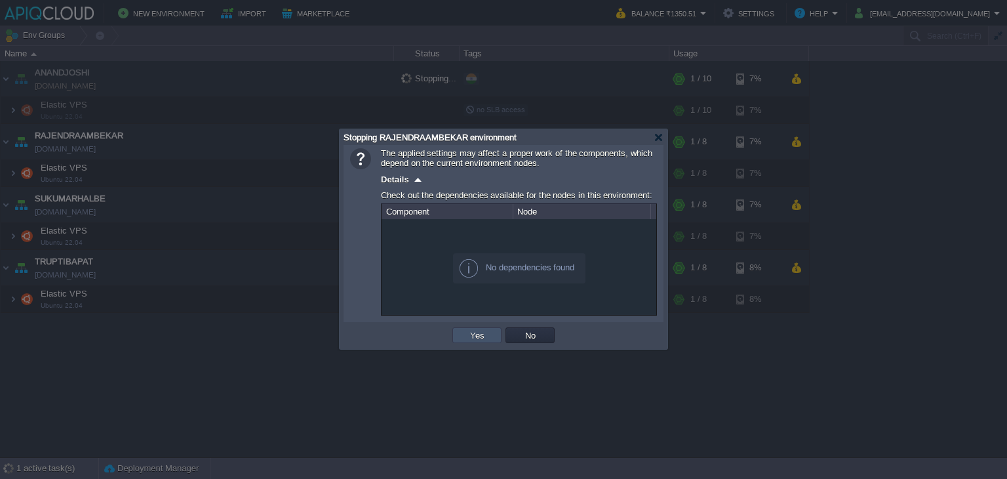
click at [478, 336] on button "Yes" at bounding box center [477, 335] width 22 height 12
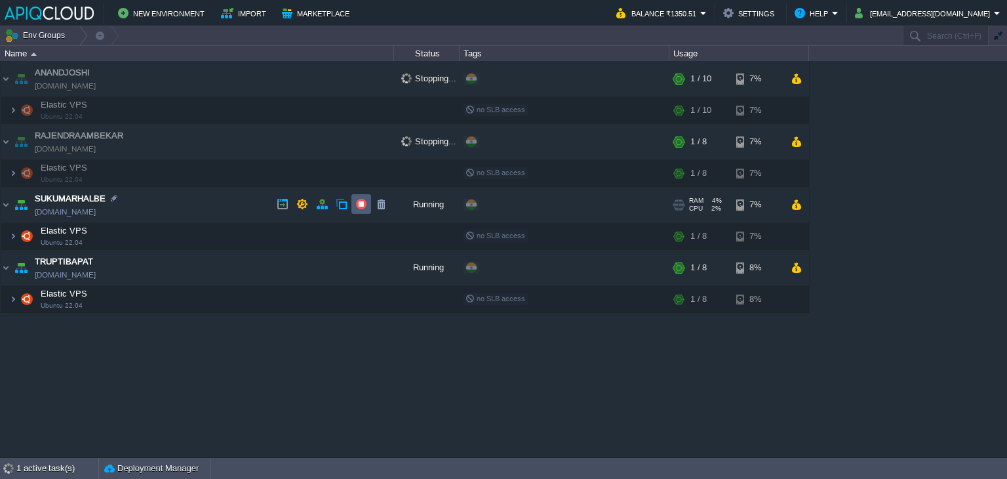
click at [359, 204] on button "button" at bounding box center [361, 204] width 12 height 12
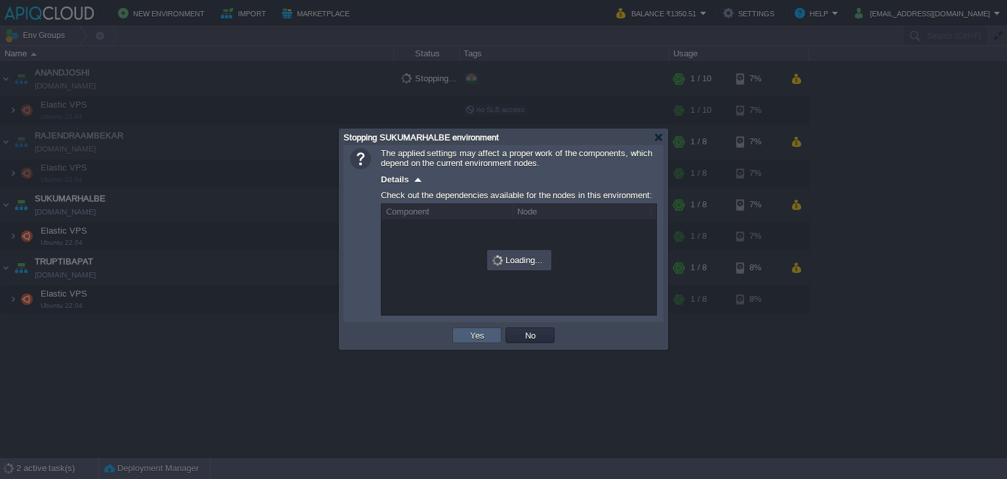
click at [468, 338] on button "Yes" at bounding box center [477, 335] width 22 height 12
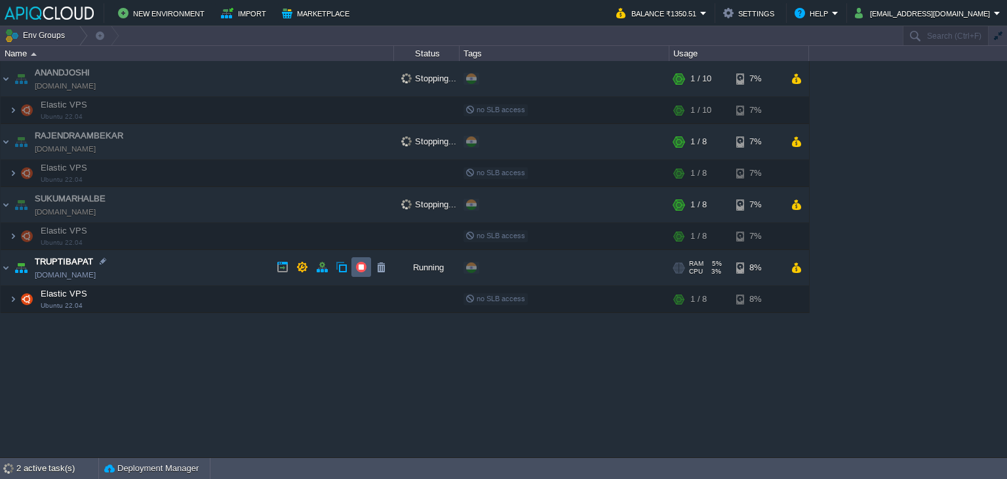
click at [361, 268] on button "button" at bounding box center [361, 267] width 12 height 12
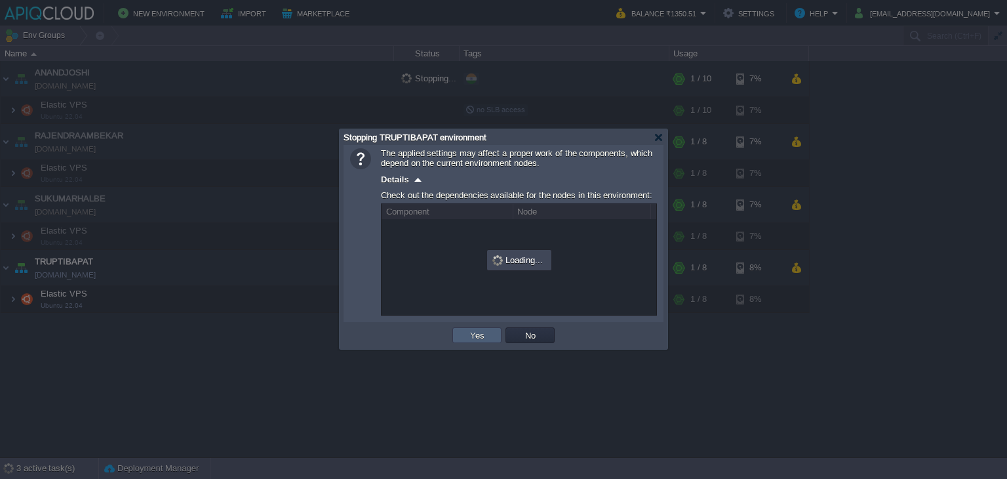
click at [470, 332] on button "Yes" at bounding box center [477, 335] width 22 height 12
